Goal: Use online tool/utility: Utilize a website feature to perform a specific function

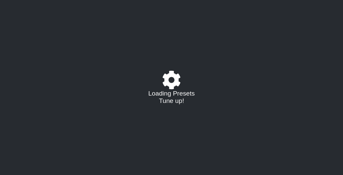
select select "/023177548424"
select select "A"
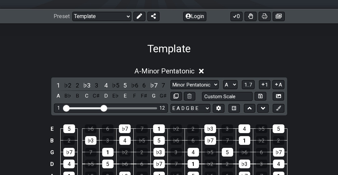
scroll to position [98, 0]
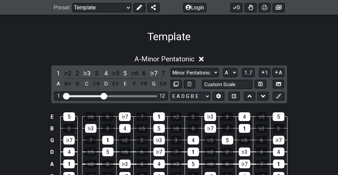
click at [199, 57] on icon at bounding box center [201, 59] width 5 height 5
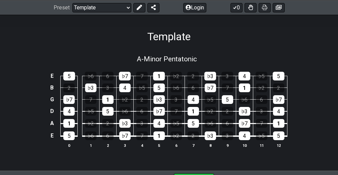
scroll to position [93, 0]
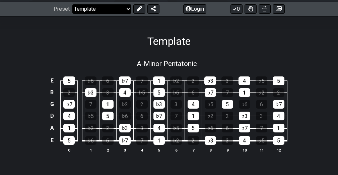
click at [86, 8] on select "Welcome to #fretflip! Template Custom Preset Minor Pentatonic Major Pentatonic …" at bounding box center [101, 8] width 59 height 9
click at [72, 4] on select "Welcome to #fretflip! Template Custom Preset Minor Pentatonic Major Pentatonic …" at bounding box center [101, 8] width 59 height 9
select select "/023177548424"
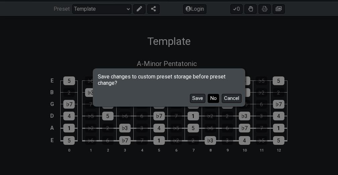
click at [208, 95] on button "No" at bounding box center [213, 98] width 11 height 9
select select "C"
select select "A"
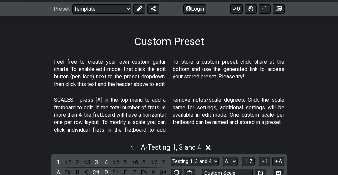
select select "/user-defined"
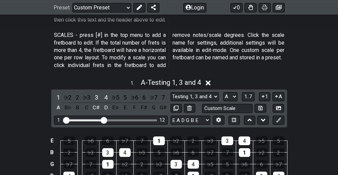
scroll to position [159, 0]
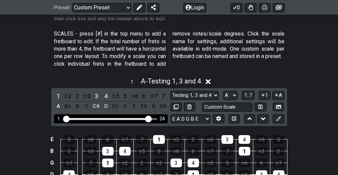
drag, startPoint x: 117, startPoint y: 63, endPoint x: 163, endPoint y: 63, distance: 45.6
click at [158, 118] on input "Visible fret range" at bounding box center [110, 118] width 95 height 0
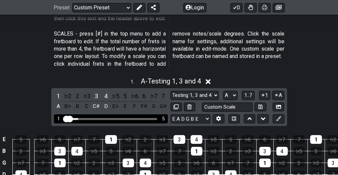
drag, startPoint x: 163, startPoint y: 63, endPoint x: 68, endPoint y: 78, distance: 95.6
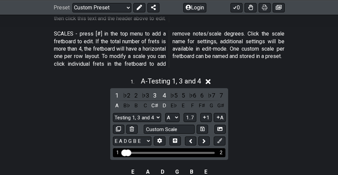
drag, startPoint x: 125, startPoint y: 91, endPoint x: 142, endPoint y: 91, distance: 17.1
click at [142, 152] on input "Visible fret range" at bounding box center [169, 152] width 95 height 0
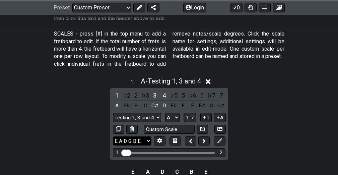
click at [143, 136] on select "E A D G B E E A D G B E E A D G B E B E A D F♯ B A D G C E A D A D G B E E♭ A♭ …" at bounding box center [132, 140] width 39 height 9
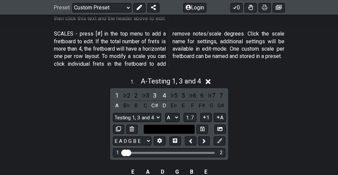
click at [181, 125] on input "text" at bounding box center [169, 129] width 51 height 9
type input "Custom Scale"
click at [169, 113] on select "A♭ A A♯ B♭ B C C♯ D♭ D D♯ E♭ E F F♯ G♭ G G♯" at bounding box center [172, 117] width 14 height 9
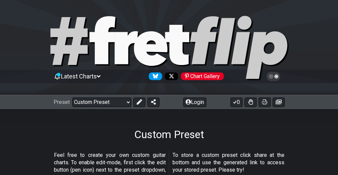
click at [278, 75] on icon at bounding box center [276, 76] width 4 height 5
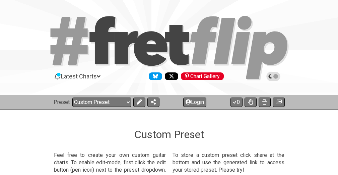
click at [278, 74] on icon at bounding box center [275, 76] width 5 height 5
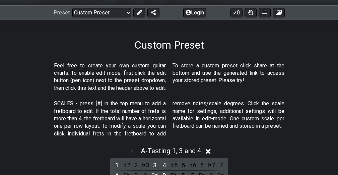
scroll to position [90, 0]
drag, startPoint x: 82, startPoint y: 43, endPoint x: 231, endPoint y: 85, distance: 154.9
click at [231, 99] on p "SCALES - press [#] in the top menu to add a fretboard to edit. If the total num…" at bounding box center [169, 118] width 230 height 38
